Goal: Task Accomplishment & Management: Use online tool/utility

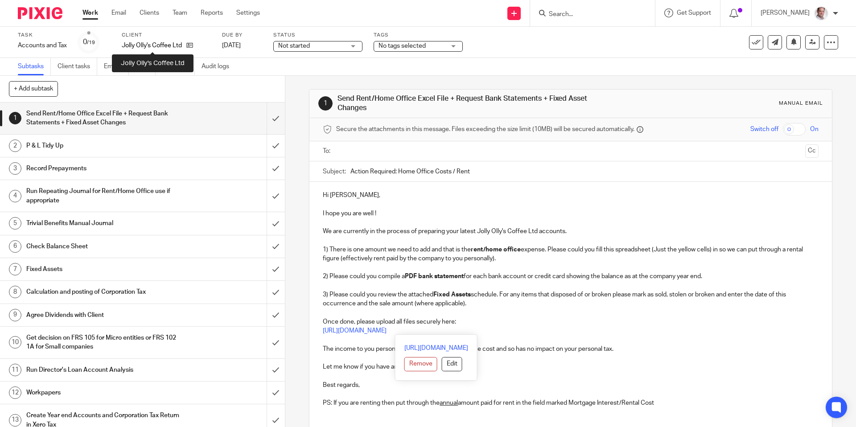
scroll to position [2, 0]
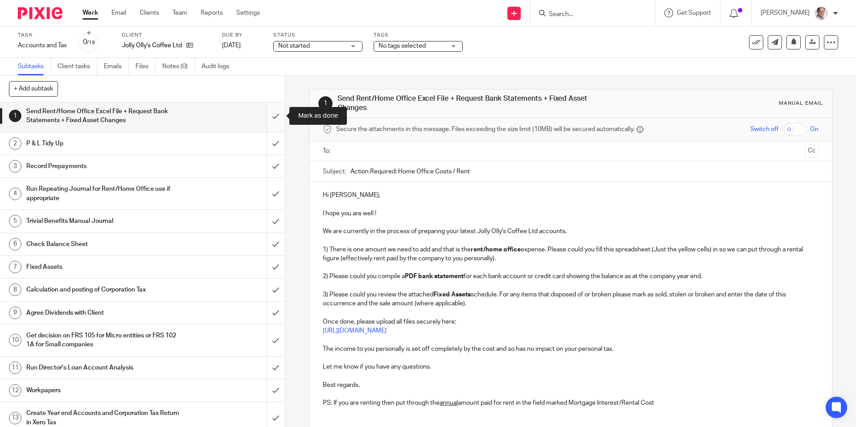
click at [269, 114] on input "submit" at bounding box center [142, 116] width 285 height 32
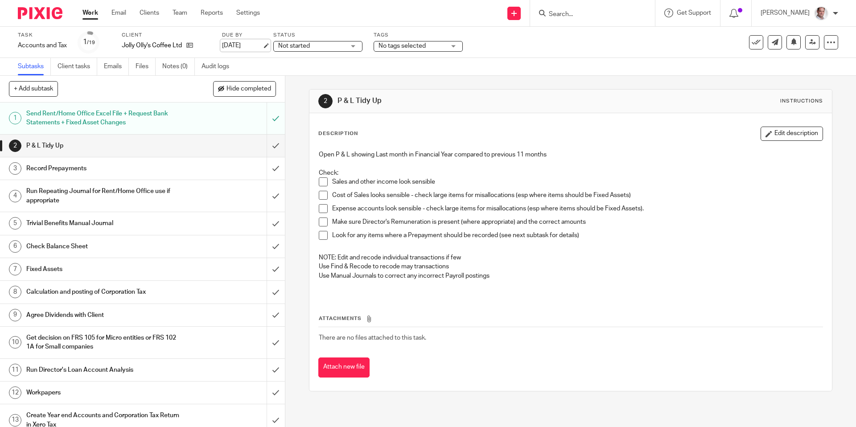
click at [260, 46] on link "[DATE]" at bounding box center [242, 45] width 40 height 9
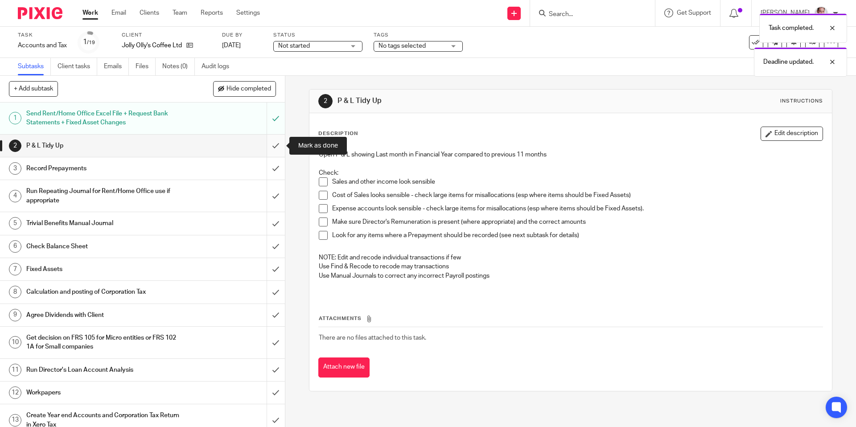
click at [269, 143] on input "submit" at bounding box center [142, 146] width 285 height 22
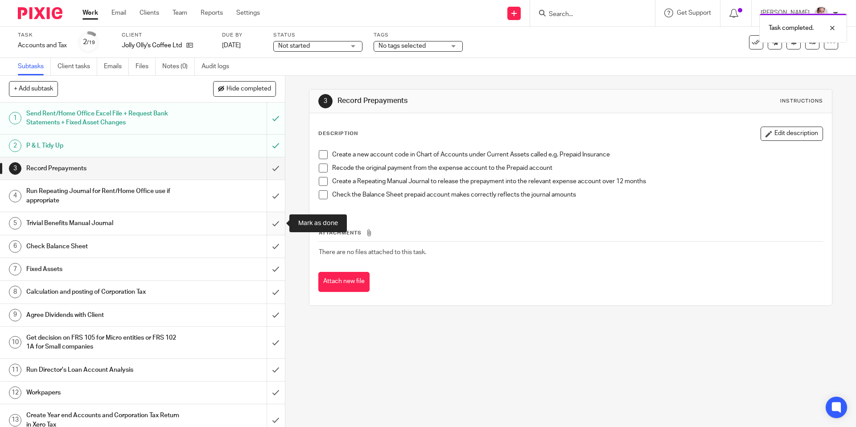
click at [280, 223] on input "submit" at bounding box center [142, 223] width 285 height 22
click at [276, 244] on input "submit" at bounding box center [142, 246] width 285 height 22
click at [276, 255] on input "submit" at bounding box center [142, 246] width 285 height 22
click at [276, 242] on input "submit" at bounding box center [142, 246] width 285 height 22
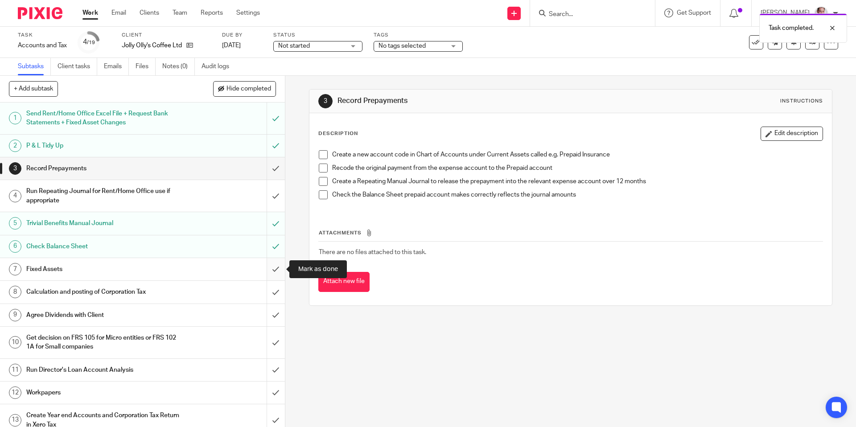
click at [275, 268] on input "submit" at bounding box center [142, 269] width 285 height 22
click at [276, 288] on input "submit" at bounding box center [142, 292] width 285 height 22
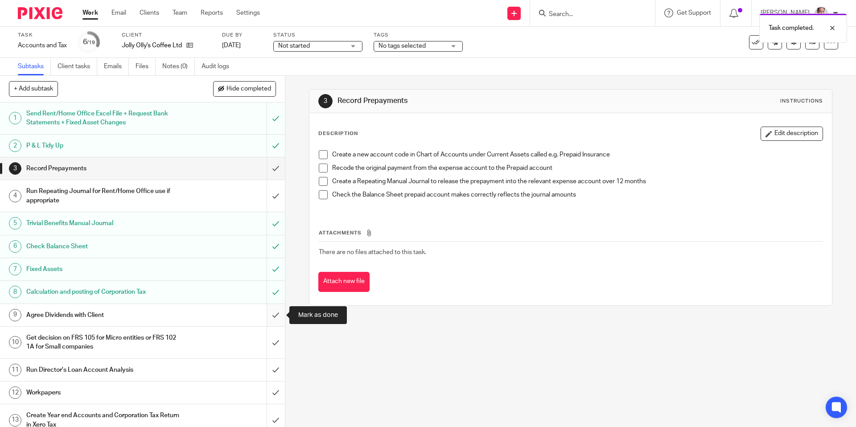
click at [275, 316] on input "submit" at bounding box center [142, 315] width 285 height 22
click at [277, 342] on input "submit" at bounding box center [142, 343] width 285 height 32
